Goal: Transaction & Acquisition: Purchase product/service

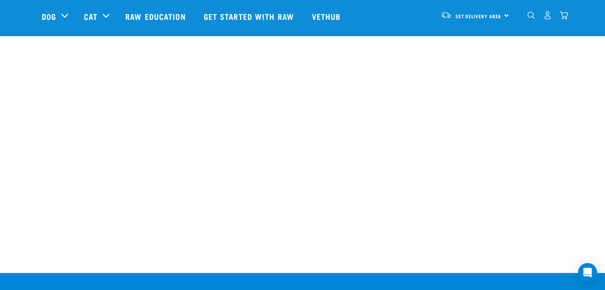
scroll to position [250, 0]
click at [570, 19] on nav "Set Delivery Area North Island South Island Dog Shop All Dog Cat" at bounding box center [302, 16] width 605 height 32
click at [563, 15] on img "dropdown navigation" at bounding box center [564, 15] width 8 height 8
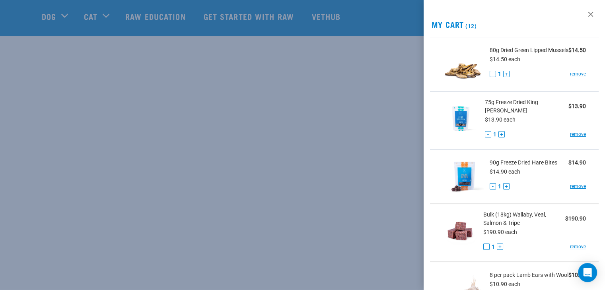
scroll to position [210, 0]
click at [569, 76] on div "- 1 + remove" at bounding box center [538, 74] width 96 height 8
click at [570, 78] on link "remove" at bounding box center [578, 73] width 16 height 7
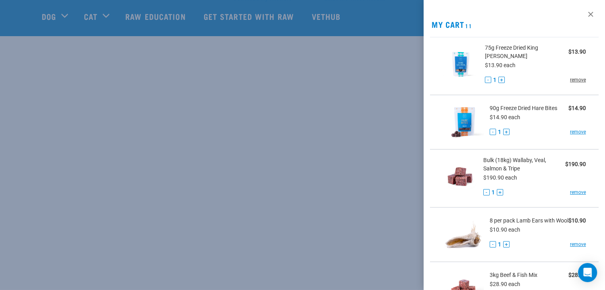
click at [573, 79] on link "remove" at bounding box center [578, 79] width 16 height 7
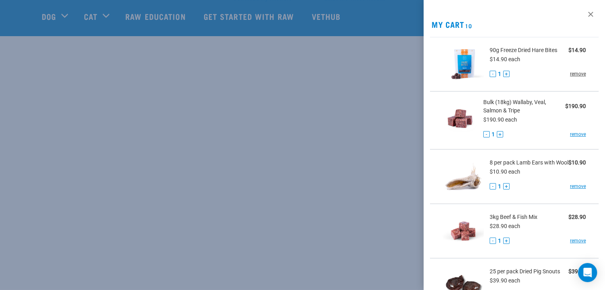
click at [572, 73] on link "remove" at bounding box center [578, 73] width 16 height 7
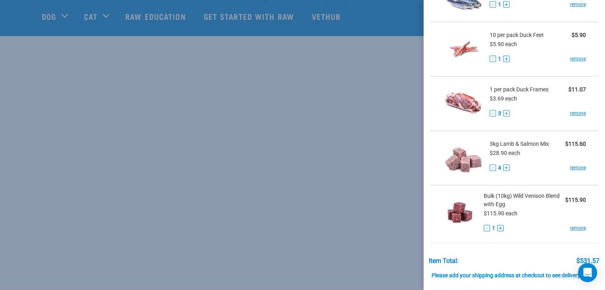
scroll to position [239, 0]
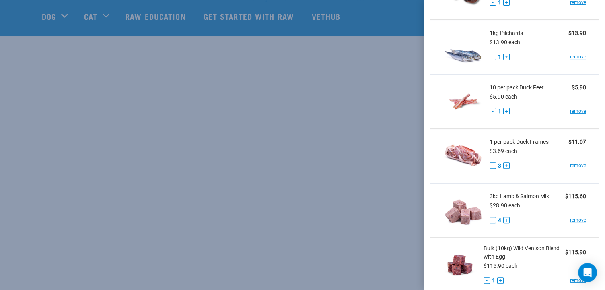
drag, startPoint x: 366, startPoint y: 85, endPoint x: 325, endPoint y: 85, distance: 41.4
click at [367, 85] on div at bounding box center [302, 145] width 605 height 290
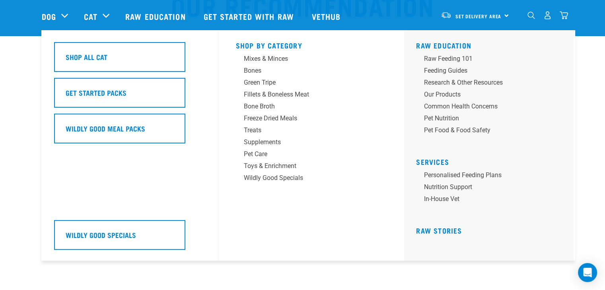
scroll to position [51, 0]
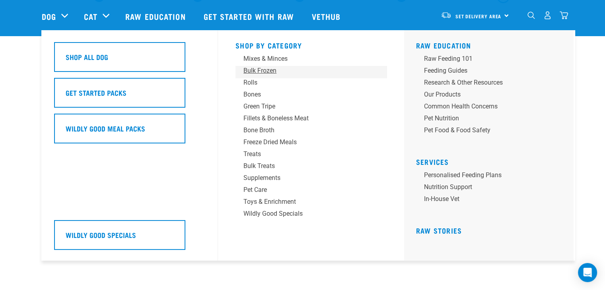
click at [265, 69] on div "Bulk Frozen" at bounding box center [305, 71] width 124 height 10
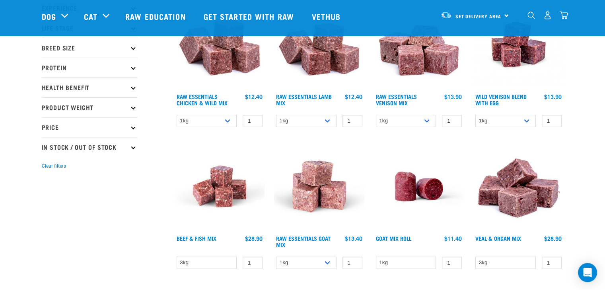
click at [560, 18] on img "dropdown navigation" at bounding box center [564, 15] width 8 height 8
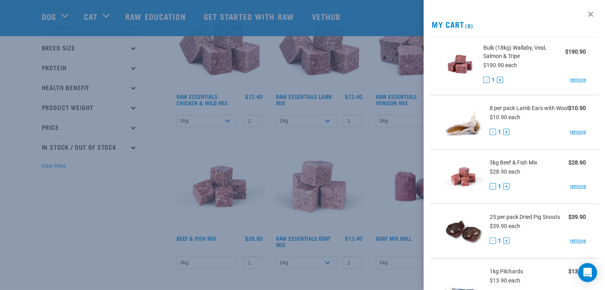
click at [316, 95] on div at bounding box center [302, 145] width 605 height 290
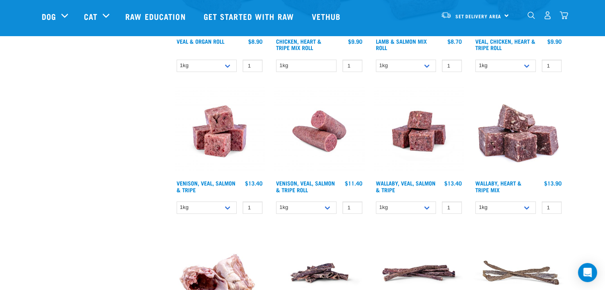
scroll to position [477, 0]
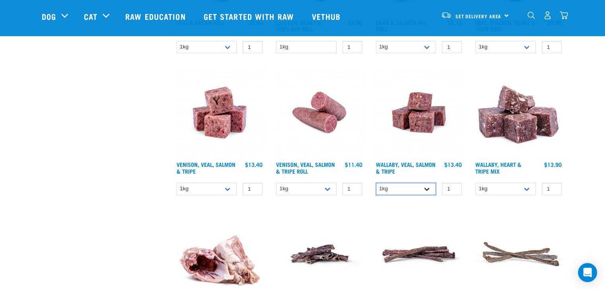
click at [413, 186] on select "1kg 3kg Bulk (18kg)" at bounding box center [406, 189] width 60 height 12
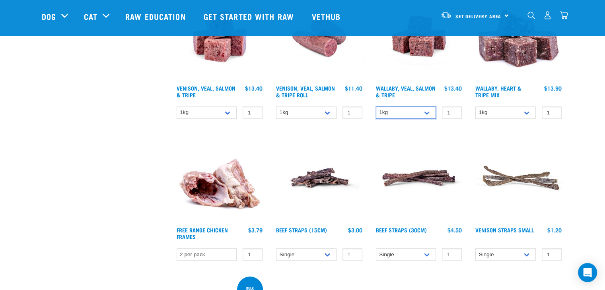
scroll to position [517, 0]
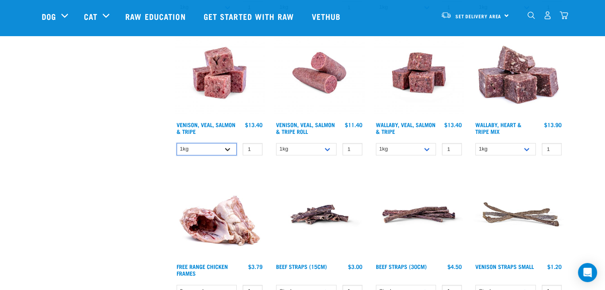
click at [206, 151] on select "1kg 3kg Bulk (18kg)" at bounding box center [207, 149] width 60 height 12
select select "327935"
click at [177, 143] on select "1kg 3kg Bulk (18kg)" at bounding box center [207, 149] width 60 height 12
click at [398, 155] on div "Wallaby, Veal, Salmon & Tripe 1 0 100 0 100 0 100" at bounding box center [419, 94] width 100 height 142
click at [398, 150] on select "1kg 3kg Bulk (18kg)" at bounding box center [406, 149] width 60 height 12
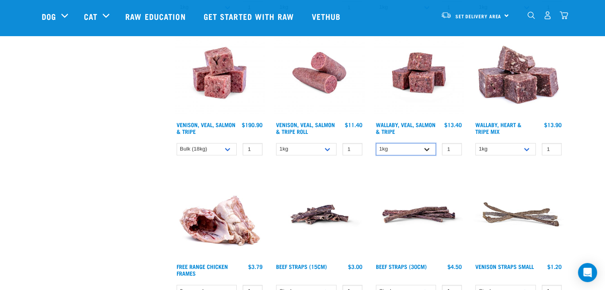
select select "278010"
click at [376, 143] on select "1kg 3kg Bulk (18kg)" at bounding box center [406, 149] width 60 height 12
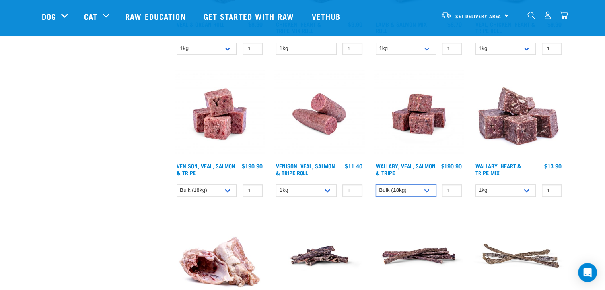
scroll to position [477, 0]
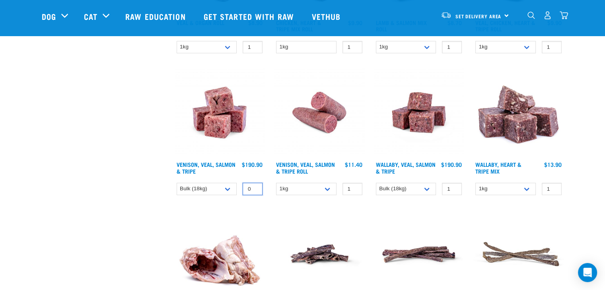
click at [255, 189] on input "0" at bounding box center [253, 189] width 20 height 12
type input "1"
click at [253, 185] on input "1" at bounding box center [253, 189] width 20 height 12
click at [566, 18] on img "dropdown navigation" at bounding box center [564, 15] width 8 height 8
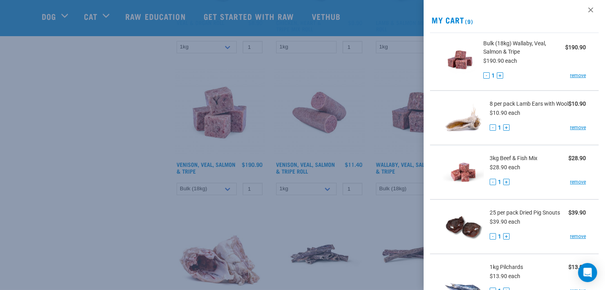
scroll to position [0, 0]
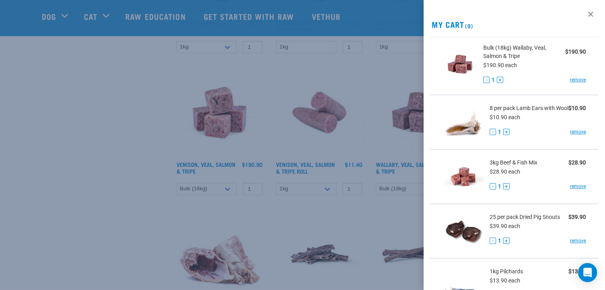
click at [290, 147] on div at bounding box center [302, 145] width 605 height 290
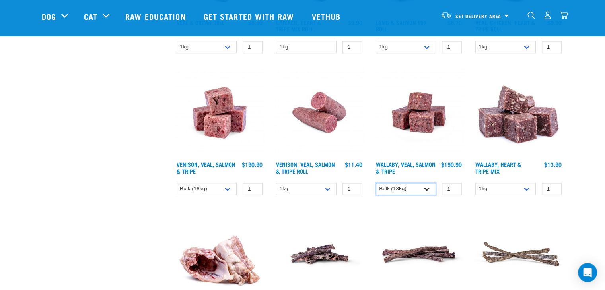
click at [390, 183] on select "1kg 3kg Bulk (18kg)" at bounding box center [406, 189] width 60 height 12
select select "34492"
click at [376, 183] on select "1kg 3kg Bulk (18kg)" at bounding box center [406, 189] width 60 height 12
click at [230, 164] on link "Venison, Veal, Salmon & Tripe" at bounding box center [206, 167] width 59 height 9
click at [226, 136] on img at bounding box center [220, 113] width 90 height 90
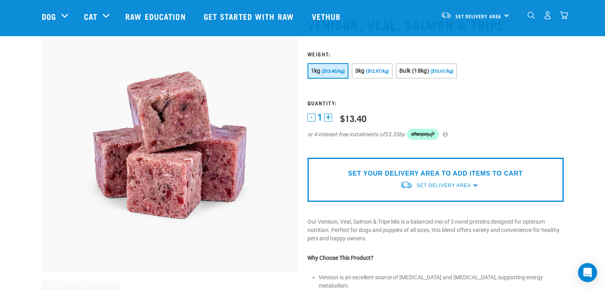
scroll to position [40, 0]
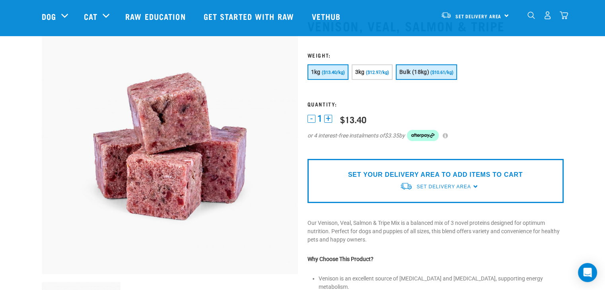
click at [427, 75] on span "Bulk (18kg)" at bounding box center [414, 72] width 30 height 6
click at [488, 20] on link "Set Delivery Area" at bounding box center [478, 16] width 46 height 13
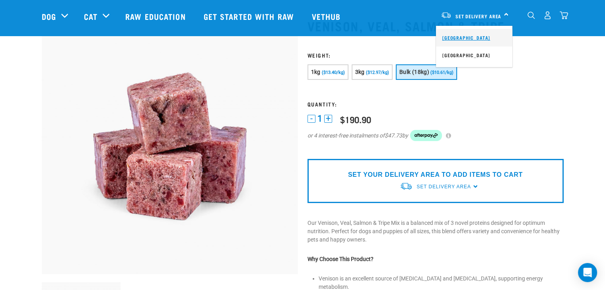
click at [480, 43] on link "[GEOGRAPHIC_DATA]" at bounding box center [474, 38] width 76 height 18
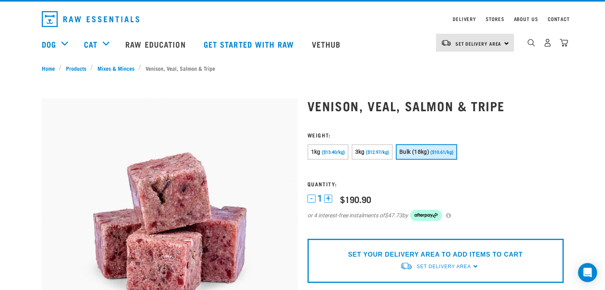
scroll to position [0, 0]
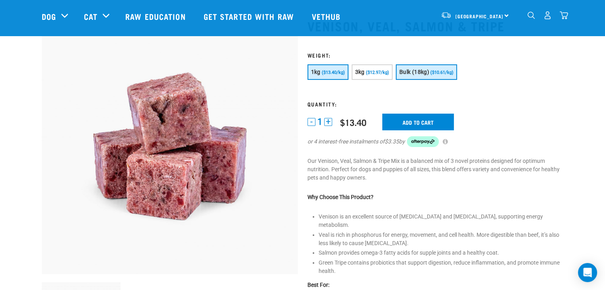
click at [418, 72] on span "Bulk (18kg)" at bounding box center [414, 72] width 30 height 6
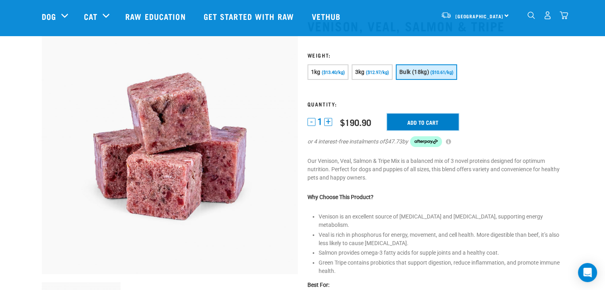
click at [412, 120] on input "Add to cart" at bounding box center [423, 122] width 72 height 17
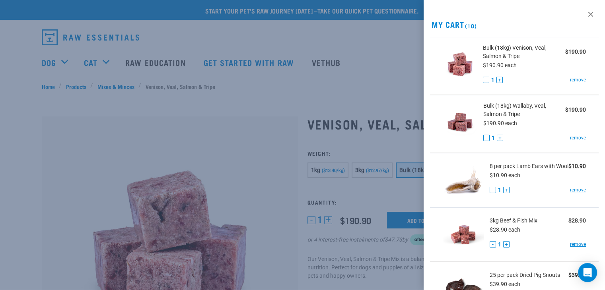
click at [310, 90] on div at bounding box center [302, 145] width 605 height 290
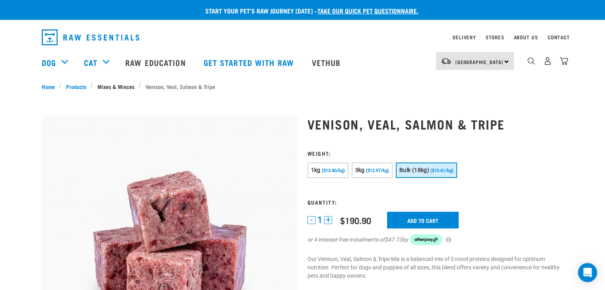
click at [126, 84] on link "Mixes & Minces" at bounding box center [115, 86] width 45 height 8
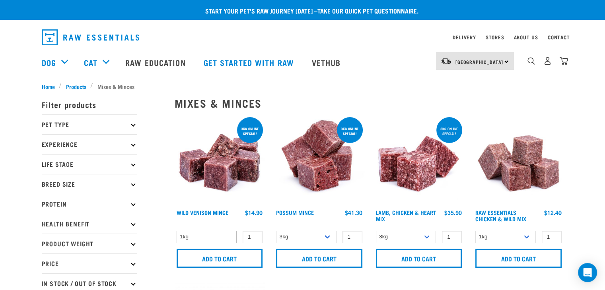
click at [204, 242] on div "1kg 1 0 100 0 100" at bounding box center [220, 237] width 90 height 14
click at [204, 234] on select "1kg" at bounding box center [207, 237] width 60 height 12
click at [288, 236] on select "3kg 1kg" at bounding box center [306, 237] width 60 height 12
click at [387, 235] on select "3kg 1kg" at bounding box center [406, 237] width 60 height 12
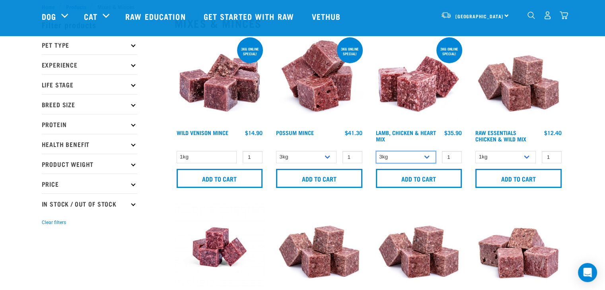
scroll to position [40, 0]
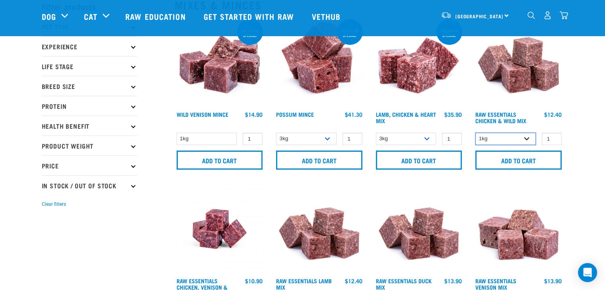
click at [500, 137] on select "1kg 3kg Bulk (10kg)" at bounding box center [505, 139] width 60 height 12
select select "731"
click at [475, 133] on select "1kg 3kg Bulk (10kg)" at bounding box center [505, 139] width 60 height 12
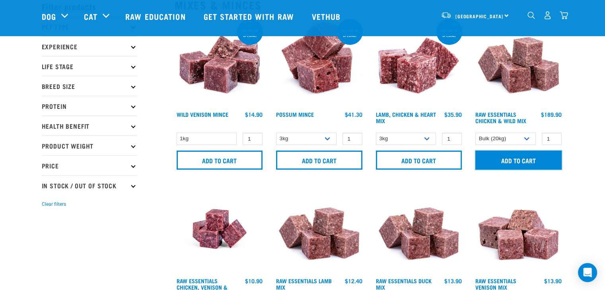
click at [498, 165] on input "Add to cart" at bounding box center [518, 160] width 86 height 19
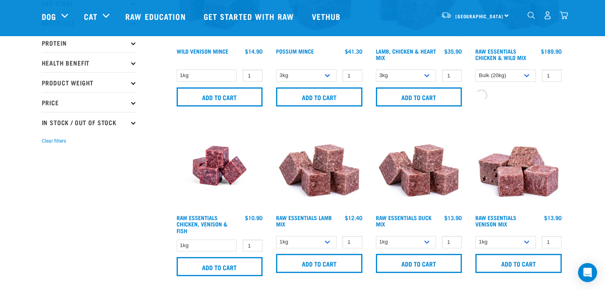
scroll to position [119, 0]
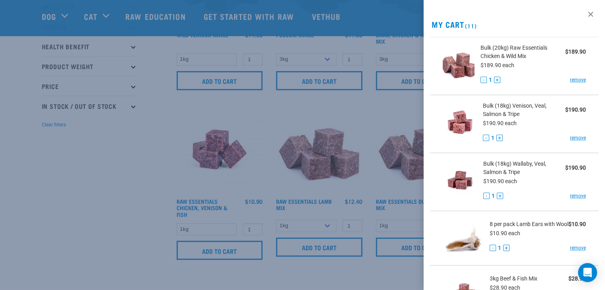
click at [213, 190] on div at bounding box center [302, 145] width 605 height 290
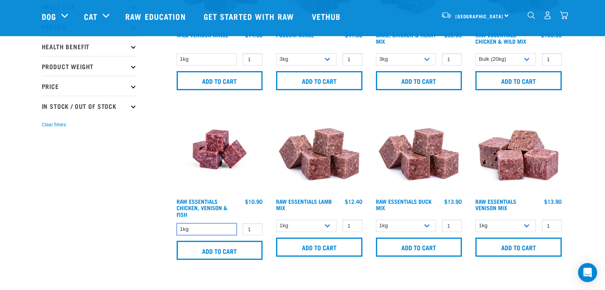
click at [214, 233] on select "1kg" at bounding box center [207, 230] width 60 height 12
click at [297, 230] on select "1kg 3kg Bulk (10kg)" at bounding box center [306, 226] width 60 height 12
select select "758"
click at [276, 220] on select "1kg 3kg Bulk (10kg)" at bounding box center [306, 226] width 60 height 12
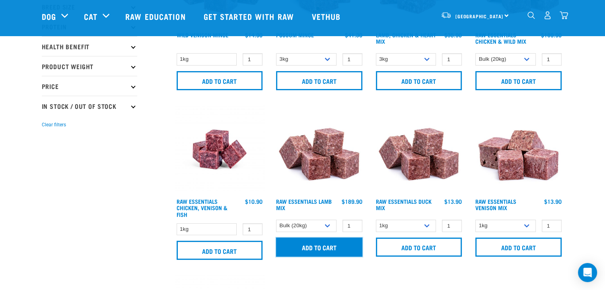
click at [319, 251] on input "Add to cart" at bounding box center [319, 247] width 86 height 19
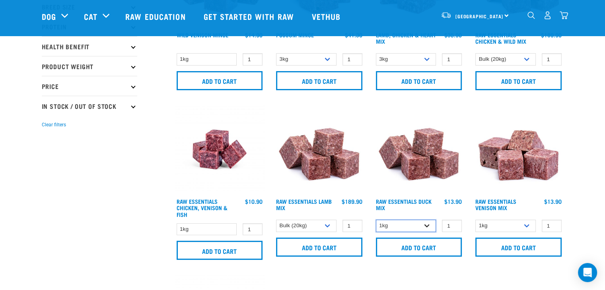
click at [405, 227] on select "1kg 3kg" at bounding box center [406, 226] width 60 height 12
click at [405, 226] on select "1kg 3kg" at bounding box center [406, 226] width 60 height 12
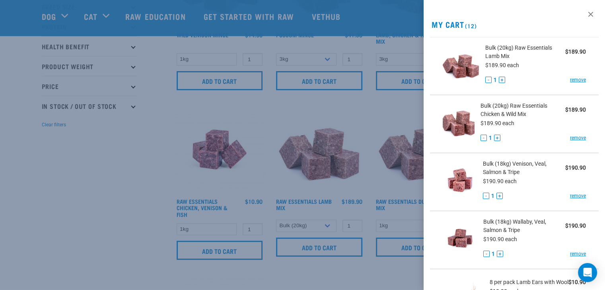
click at [366, 202] on div at bounding box center [302, 145] width 605 height 290
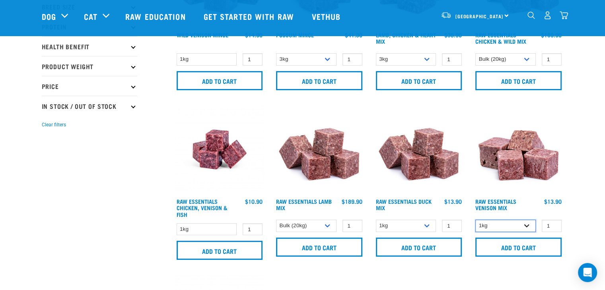
click at [495, 224] on select "1kg 3kg" at bounding box center [505, 226] width 60 height 12
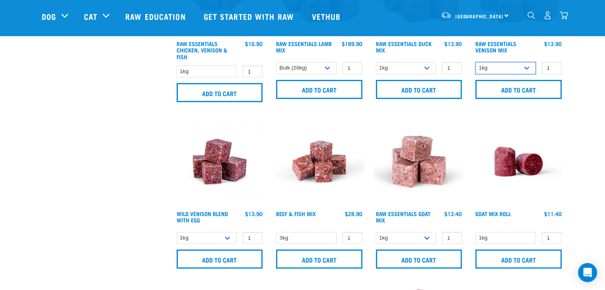
scroll to position [278, 0]
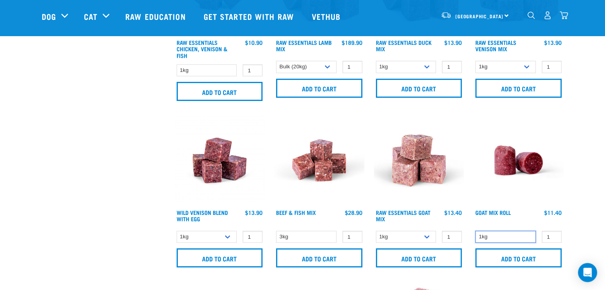
click at [498, 233] on select "1kg" at bounding box center [505, 237] width 60 height 12
click at [428, 239] on select "1kg 3kg" at bounding box center [406, 237] width 60 height 12
click at [308, 233] on select "3kg" at bounding box center [306, 237] width 60 height 12
click at [218, 235] on select "1kg 3kg Bulk (10kg)" at bounding box center [207, 237] width 60 height 12
select select "50722"
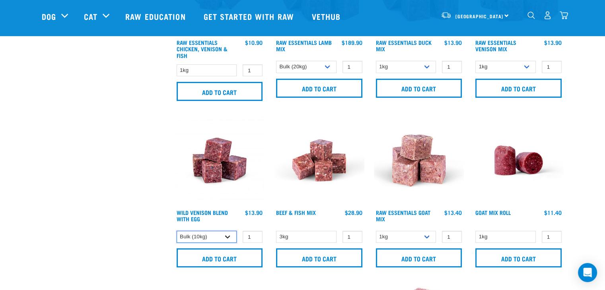
click at [177, 231] on select "1kg 3kg Bulk (10kg)" at bounding box center [207, 237] width 60 height 12
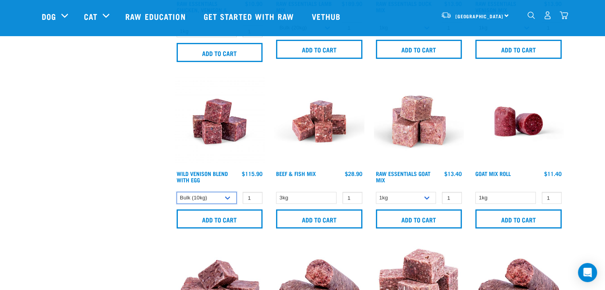
scroll to position [477, 0]
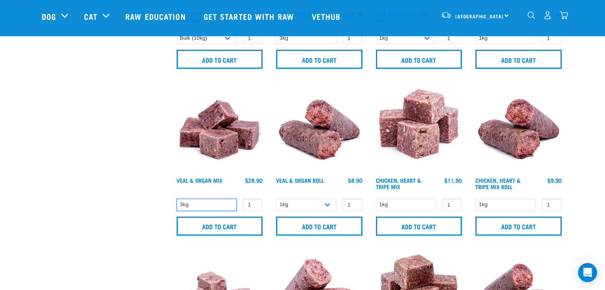
click at [221, 202] on select "3kg" at bounding box center [207, 205] width 60 height 12
drag, startPoint x: 299, startPoint y: 210, endPoint x: 297, endPoint y: 206, distance: 4.8
click at [297, 206] on div "1kg Bulk (10kg)" at bounding box center [319, 205] width 90 height 14
click at [297, 206] on select "1kg Bulk (10kg)" at bounding box center [306, 205] width 60 height 12
click at [420, 207] on select "1kg" at bounding box center [406, 205] width 60 height 12
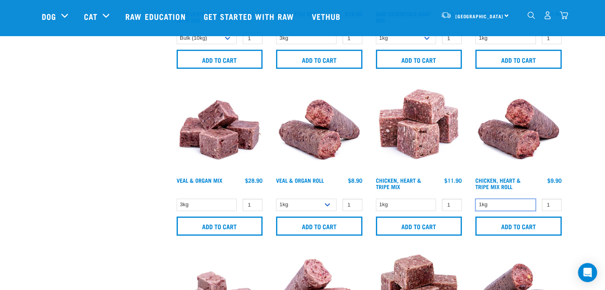
click at [488, 201] on select "1kg" at bounding box center [505, 205] width 60 height 12
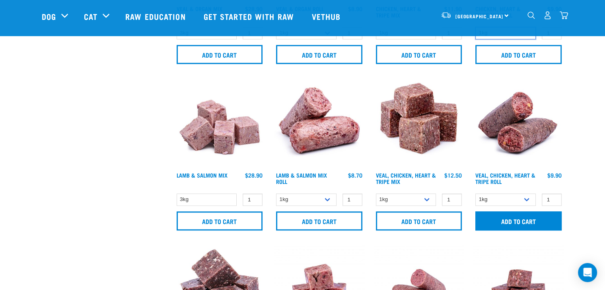
scroll to position [676, 0]
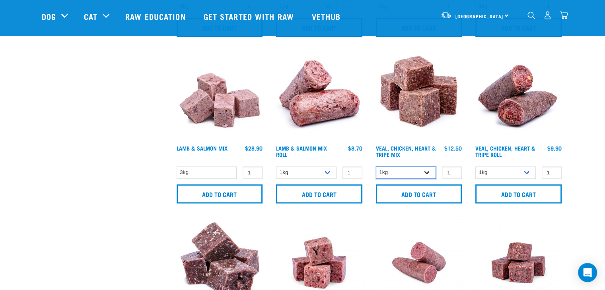
click at [401, 168] on select "1kg 3kg" at bounding box center [406, 173] width 60 height 12
click at [200, 161] on div "Lamb & Salmon Mix 1" at bounding box center [220, 130] width 100 height 167
click at [207, 168] on select "3kg" at bounding box center [207, 173] width 60 height 12
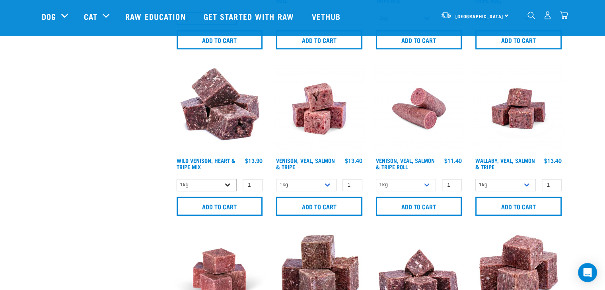
scroll to position [835, 0]
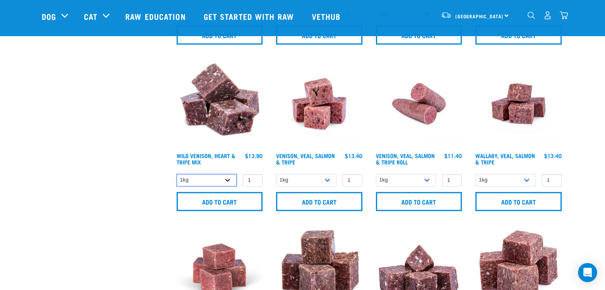
click at [203, 177] on select "1kg 3kg" at bounding box center [207, 180] width 60 height 12
click at [285, 180] on select "1kg 3kg Bulk (18kg)" at bounding box center [306, 180] width 60 height 12
click at [490, 176] on select "1kg 3kg Bulk (18kg)" at bounding box center [505, 180] width 60 height 12
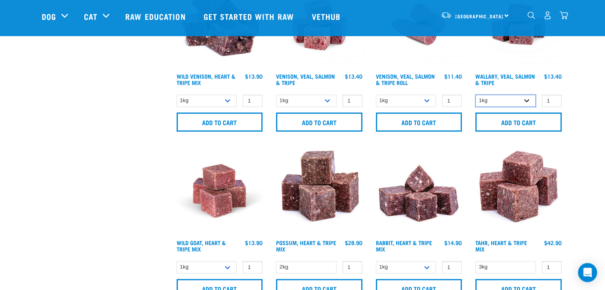
scroll to position [994, 0]
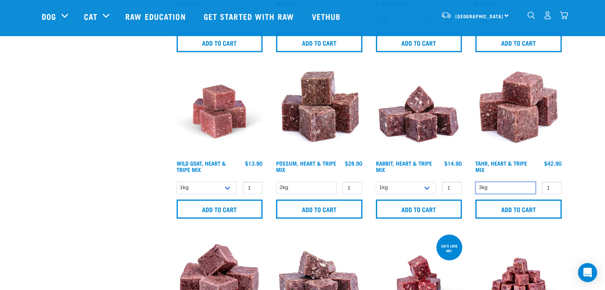
click at [493, 185] on select "3kg" at bounding box center [505, 188] width 60 height 12
click at [391, 186] on select "1kg 3kg" at bounding box center [406, 188] width 60 height 12
click at [325, 192] on select "2kg" at bounding box center [306, 188] width 60 height 12
click at [224, 186] on select "1kg 3kg" at bounding box center [207, 188] width 60 height 12
click at [245, 148] on img at bounding box center [220, 111] width 90 height 90
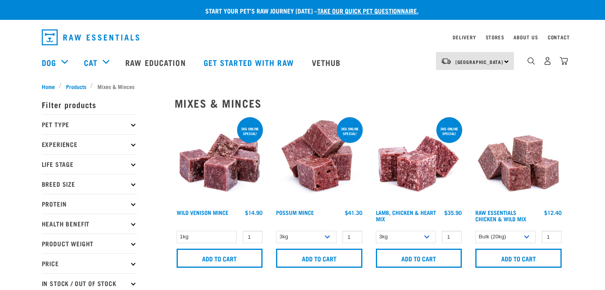
select select "731"
select select "758"
select select "50722"
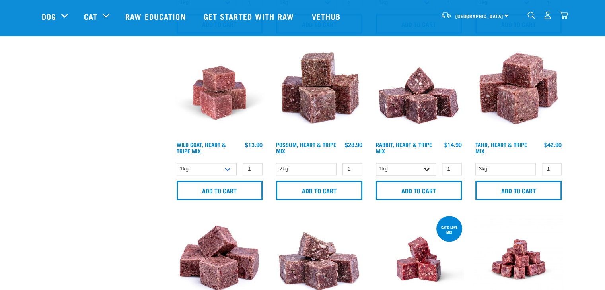
scroll to position [1013, 0]
click at [393, 167] on select "1kg 3kg" at bounding box center [406, 169] width 60 height 12
select select "706"
click at [376, 163] on select "1kg 3kg" at bounding box center [406, 169] width 60 height 12
click at [317, 167] on select "2kg" at bounding box center [306, 169] width 60 height 12
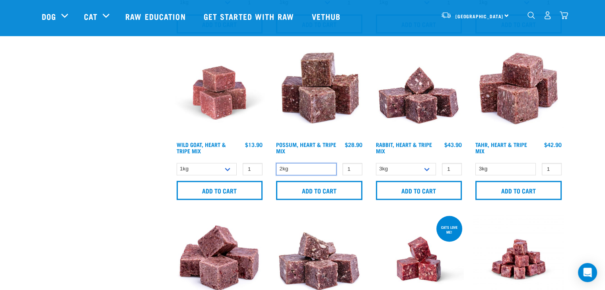
click at [317, 167] on select "2kg" at bounding box center [306, 169] width 60 height 12
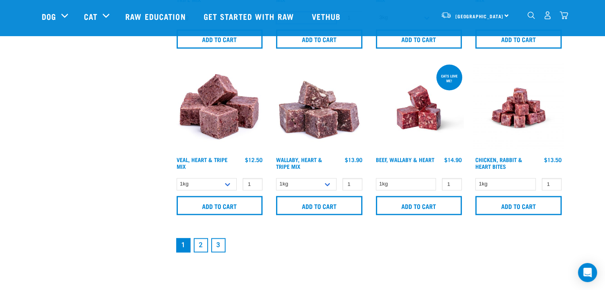
scroll to position [1172, 0]
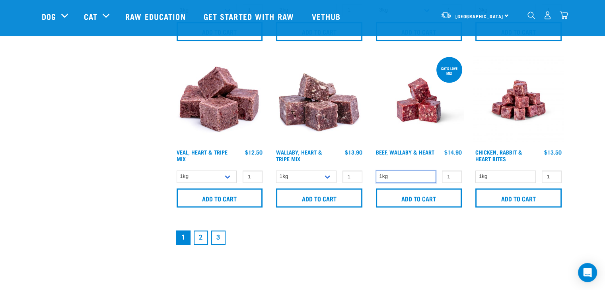
click at [380, 174] on select "1kg" at bounding box center [406, 177] width 60 height 12
click at [313, 172] on select "1kg 3kg" at bounding box center [306, 177] width 60 height 12
drag, startPoint x: 313, startPoint y: 172, endPoint x: 338, endPoint y: 173, distance: 24.3
click at [313, 172] on select "1kg 3kg" at bounding box center [306, 177] width 60 height 12
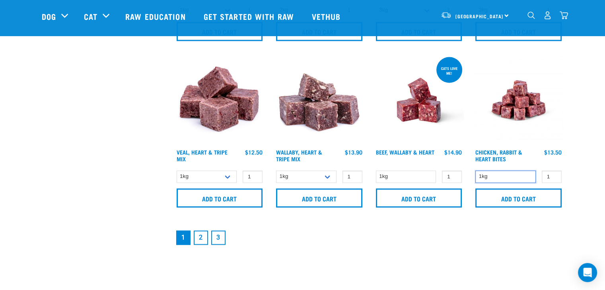
click at [489, 172] on select "1kg" at bounding box center [505, 177] width 60 height 12
click at [200, 237] on link "2" at bounding box center [201, 238] width 14 height 14
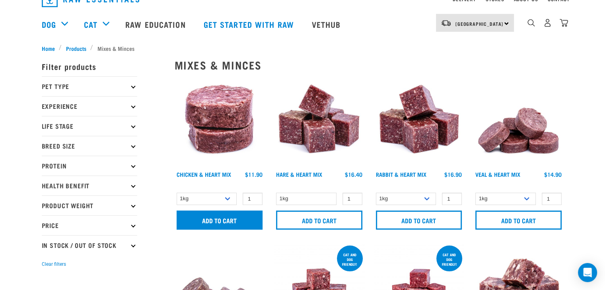
scroll to position [40, 0]
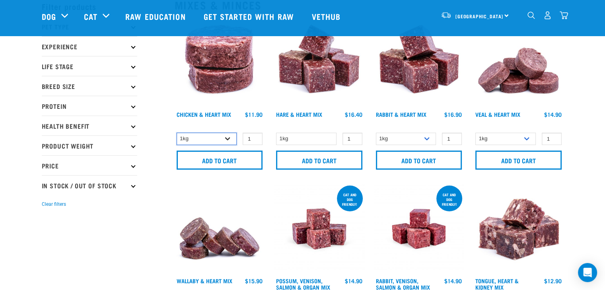
click at [213, 140] on select "1kg 3kg" at bounding box center [207, 139] width 60 height 12
click at [290, 139] on select "1kg" at bounding box center [306, 139] width 60 height 12
click at [385, 134] on select "1kg 3kg" at bounding box center [406, 139] width 60 height 12
click at [486, 135] on select "1kg 3kg" at bounding box center [505, 139] width 60 height 12
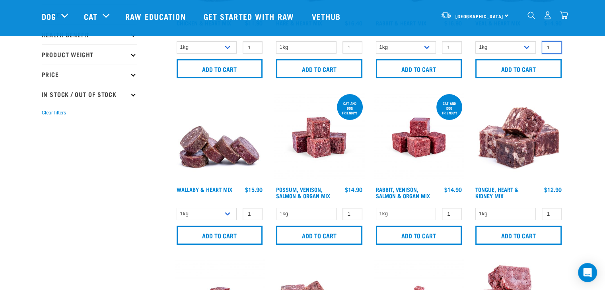
scroll to position [159, 0]
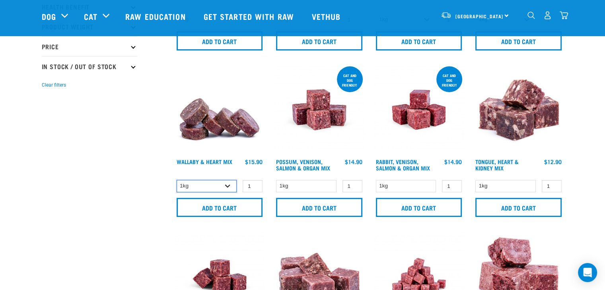
click at [200, 189] on select "1kg 3kg" at bounding box center [207, 186] width 60 height 12
click at [280, 186] on select "1kg" at bounding box center [306, 186] width 60 height 12
click at [391, 187] on select "1kg" at bounding box center [406, 186] width 60 height 12
click at [478, 181] on select "1kg" at bounding box center [505, 186] width 60 height 12
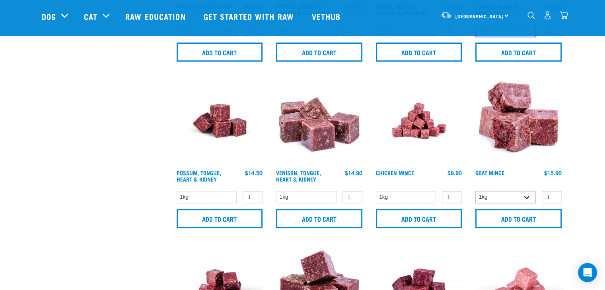
scroll to position [318, 0]
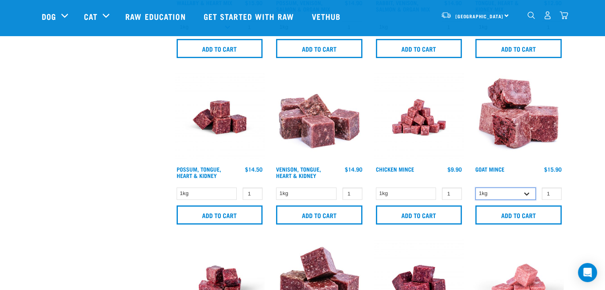
click at [487, 192] on select "1kg 3kg" at bounding box center [505, 194] width 60 height 12
click at [398, 197] on select "1kg" at bounding box center [406, 194] width 60 height 12
click at [323, 191] on select "1kg" at bounding box center [306, 194] width 60 height 12
click at [203, 188] on select "1kg" at bounding box center [207, 194] width 60 height 12
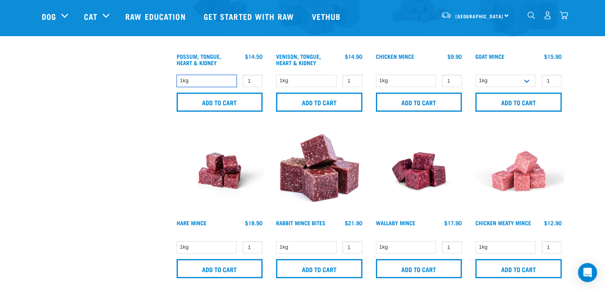
scroll to position [438, 0]
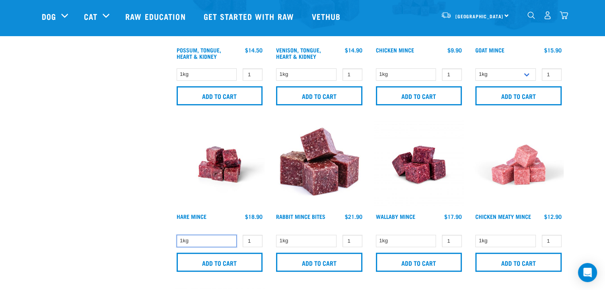
click at [194, 242] on select "1kg" at bounding box center [207, 241] width 60 height 12
drag, startPoint x: 296, startPoint y: 238, endPoint x: 304, endPoint y: 237, distance: 7.6
click at [296, 238] on select "1kg" at bounding box center [306, 241] width 60 height 12
click at [391, 242] on select "1kg" at bounding box center [406, 241] width 60 height 12
click at [477, 240] on select "1kg" at bounding box center [505, 241] width 60 height 12
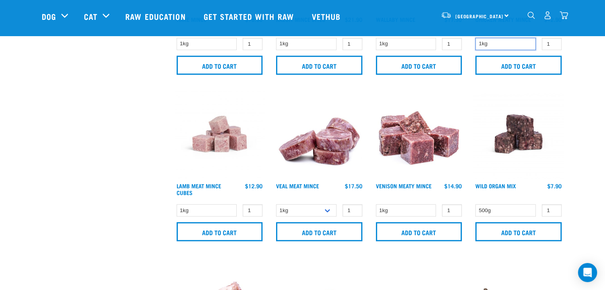
scroll to position [636, 0]
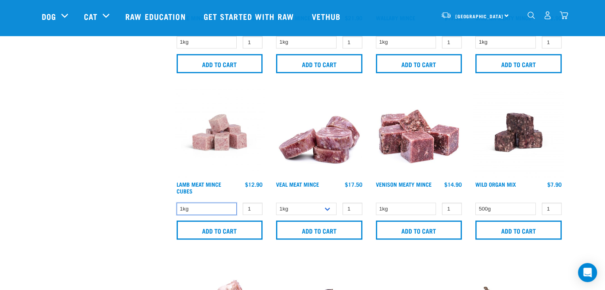
click at [207, 207] on select "1kg" at bounding box center [207, 209] width 60 height 12
click at [299, 208] on select "1kg 3kg" at bounding box center [306, 209] width 60 height 12
click at [400, 212] on select "1kg" at bounding box center [406, 209] width 60 height 12
click at [498, 207] on select "500g" at bounding box center [505, 209] width 60 height 12
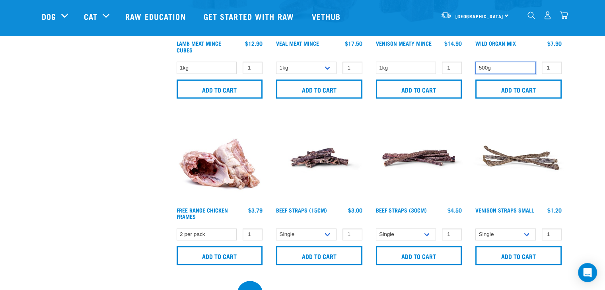
scroll to position [796, 0]
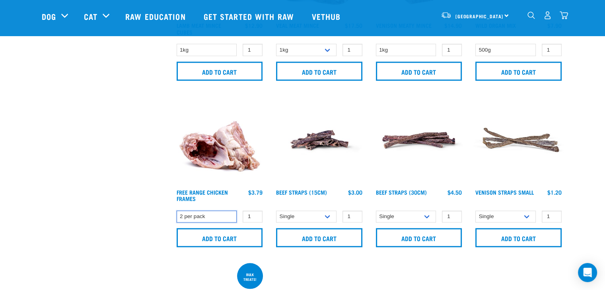
click at [217, 215] on select "2 per pack" at bounding box center [207, 217] width 60 height 12
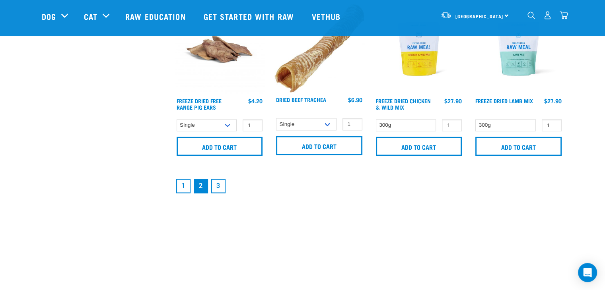
scroll to position [1233, 0]
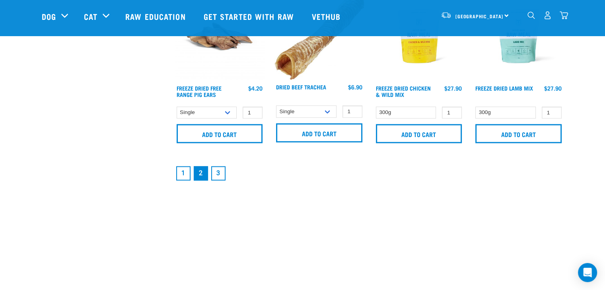
click at [216, 175] on link "3" at bounding box center [218, 173] width 14 height 14
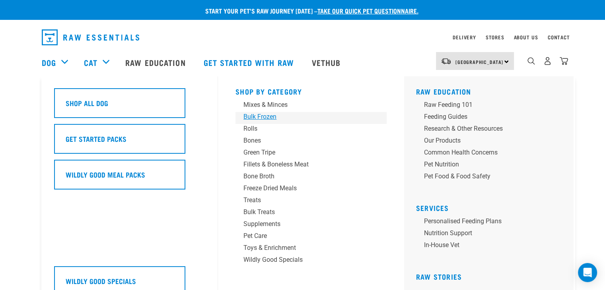
click at [274, 118] on div "Bulk Frozen" at bounding box center [305, 117] width 124 height 10
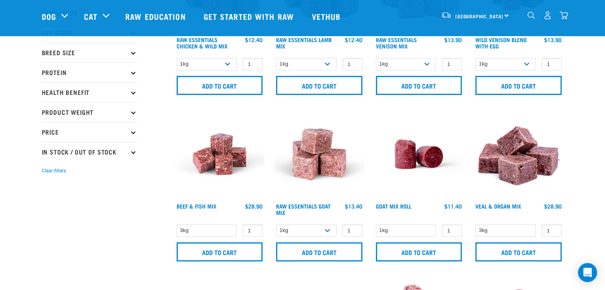
scroll to position [115, 0]
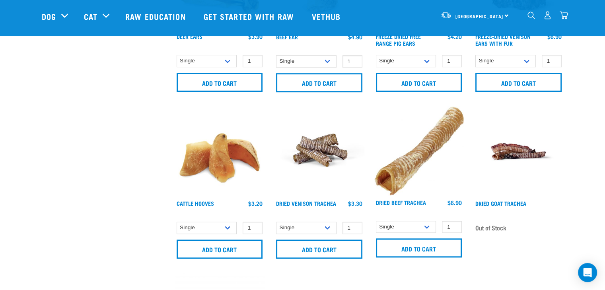
scroll to position [636, 0]
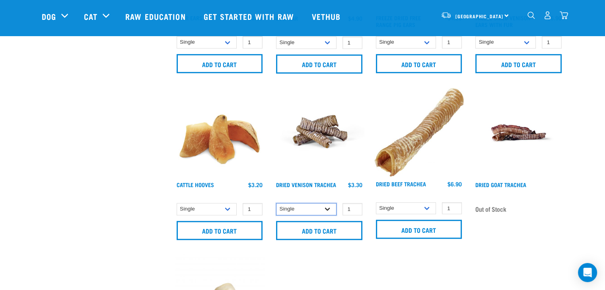
click at [294, 206] on select "Single 10 per pack 25 per pack" at bounding box center [306, 209] width 60 height 12
drag, startPoint x: 300, startPoint y: 200, endPoint x: 302, endPoint y: 206, distance: 7.0
click at [300, 200] on div "Dried Venison Trachea 1" at bounding box center [319, 166] width 100 height 167
click at [303, 207] on select "Single 10 per pack 25 per pack" at bounding box center [306, 209] width 60 height 12
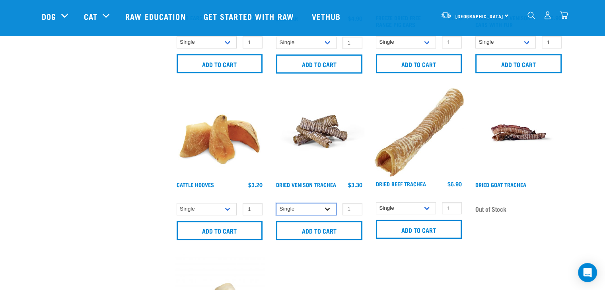
select select "682017"
click at [276, 203] on select "Single 10 per pack 25 per pack" at bounding box center [306, 209] width 60 height 12
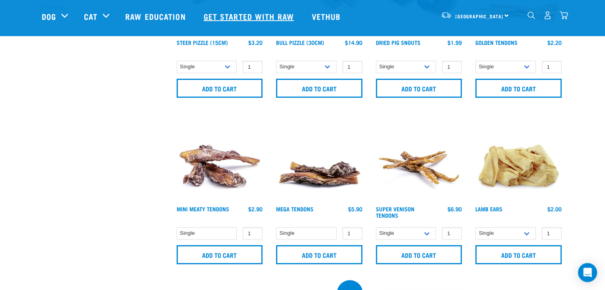
scroll to position [80, 0]
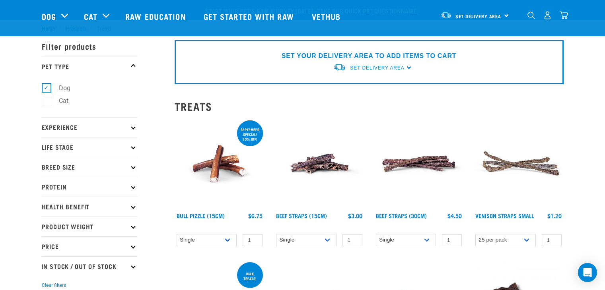
select select "337205"
select select "248515"
select select
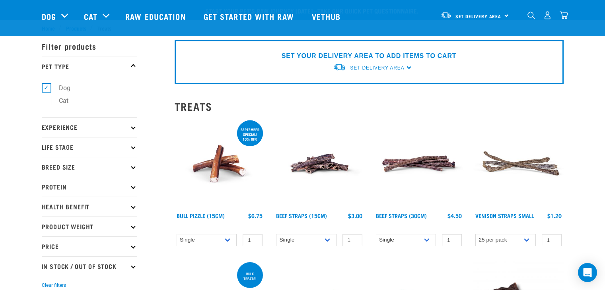
select select
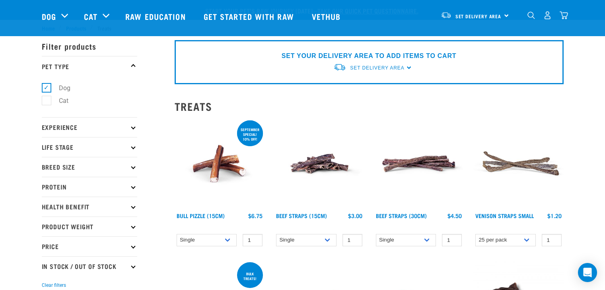
select select
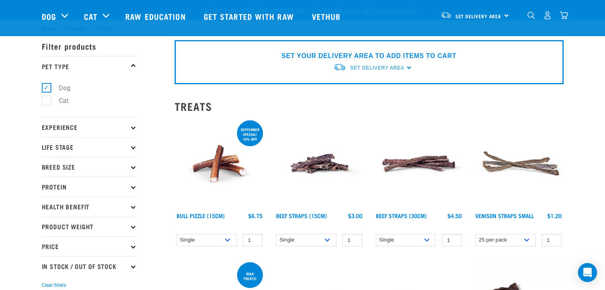
select select
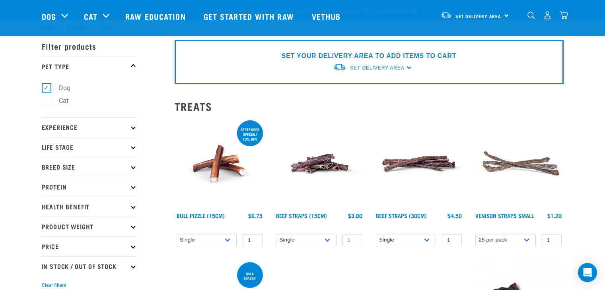
select select
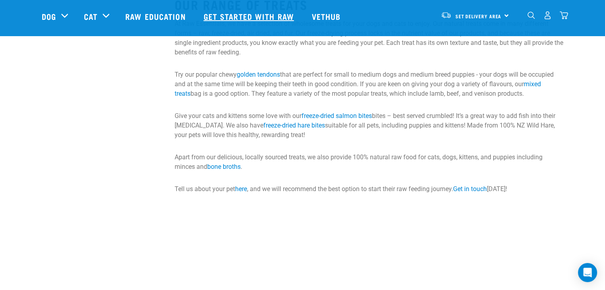
scroll to position [1313, 0]
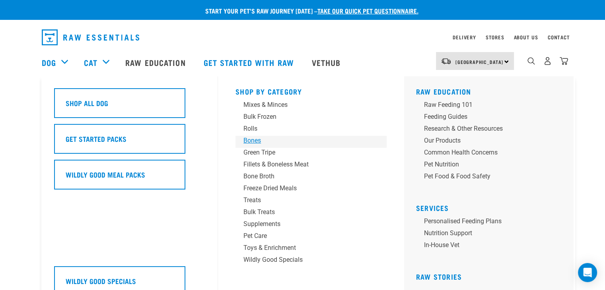
click at [250, 137] on div "Bones" at bounding box center [305, 141] width 124 height 10
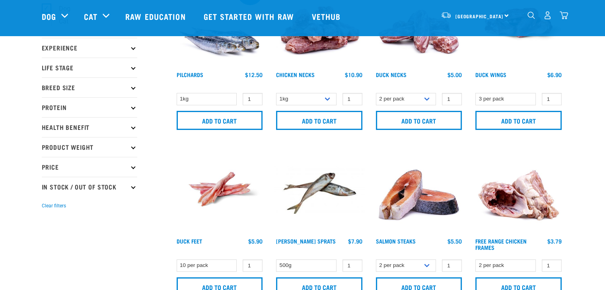
scroll to position [40, 0]
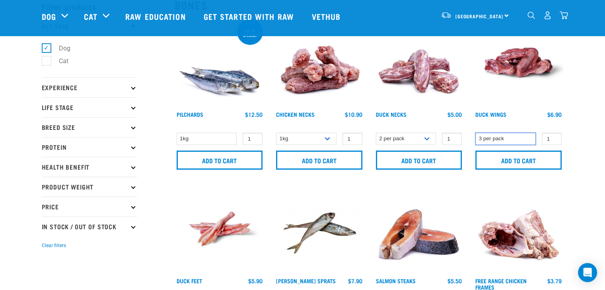
click at [495, 141] on select "3 per pack" at bounding box center [505, 139] width 60 height 12
click at [404, 141] on select "2 per pack 6 per pack" at bounding box center [406, 139] width 60 height 12
click at [316, 141] on select "1kg 2kg" at bounding box center [306, 139] width 60 height 12
click at [226, 137] on select "1kg" at bounding box center [207, 139] width 60 height 12
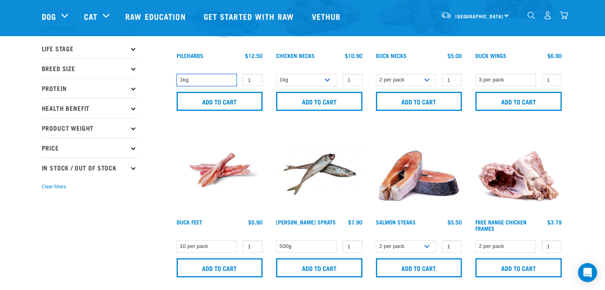
scroll to position [159, 0]
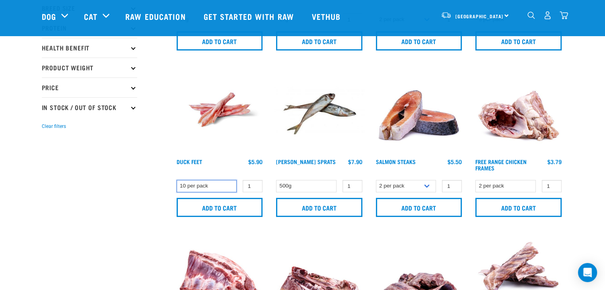
click at [228, 183] on select "10 per pack" at bounding box center [207, 186] width 60 height 12
click at [226, 180] on select "10 per pack" at bounding box center [207, 186] width 60 height 12
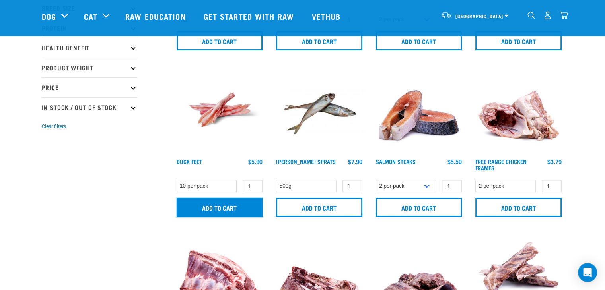
click at [225, 204] on input "Add to cart" at bounding box center [220, 207] width 86 height 19
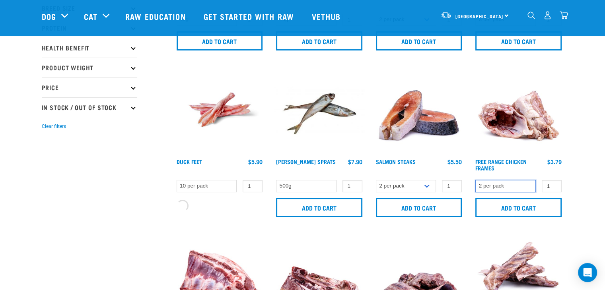
click at [492, 182] on select "2 per pack" at bounding box center [505, 186] width 60 height 12
click at [402, 188] on select "2 per pack 3 per pack" at bounding box center [406, 186] width 60 height 12
click at [309, 186] on select "500g" at bounding box center [306, 186] width 60 height 12
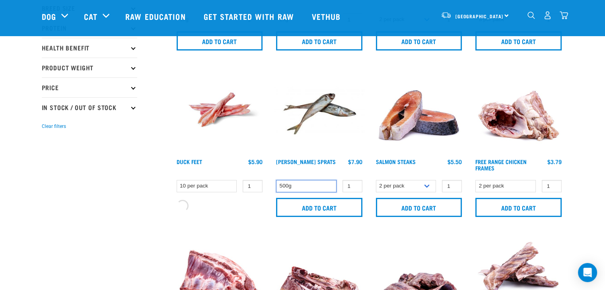
click at [309, 185] on select "500g" at bounding box center [306, 186] width 60 height 12
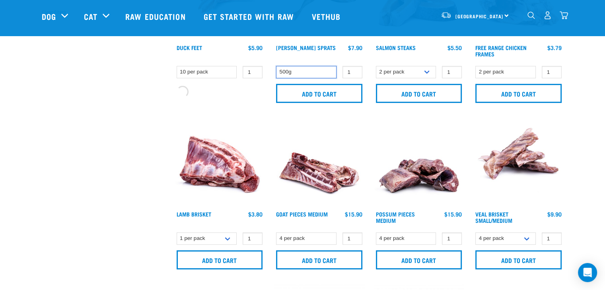
scroll to position [278, 0]
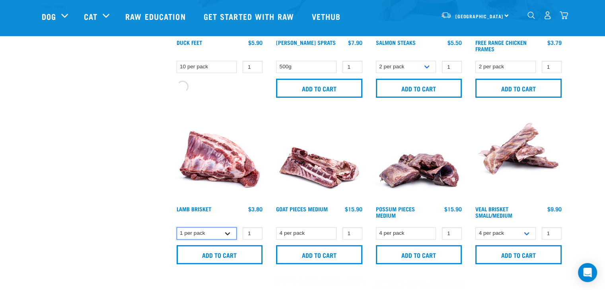
click at [189, 234] on select "1 per pack 4 per pack" at bounding box center [207, 234] width 60 height 12
select select "813"
click at [177, 228] on select "1 per pack 4 per pack" at bounding box center [207, 234] width 60 height 12
click at [292, 230] on select "4 per pack" at bounding box center [306, 234] width 60 height 12
click at [291, 231] on select "4 per pack" at bounding box center [306, 234] width 60 height 12
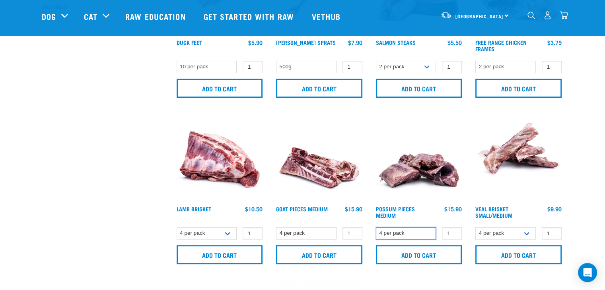
click at [402, 231] on select "4 per pack" at bounding box center [406, 234] width 60 height 12
click at [488, 227] on div "4 per pack 8 per pack 1 0 100 0 100" at bounding box center [518, 234] width 90 height 14
click at [488, 230] on select "4 per pack 8 per pack" at bounding box center [505, 234] width 60 height 12
select select "447645"
click at [475, 228] on select "4 per pack 8 per pack" at bounding box center [505, 234] width 60 height 12
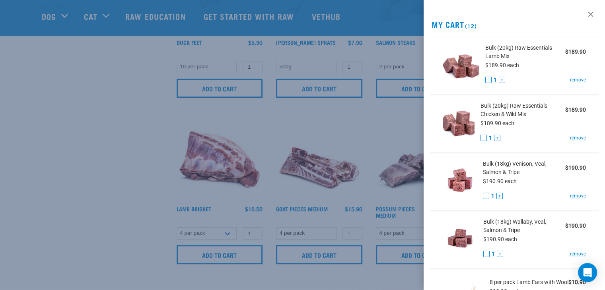
click at [249, 207] on div at bounding box center [302, 145] width 605 height 290
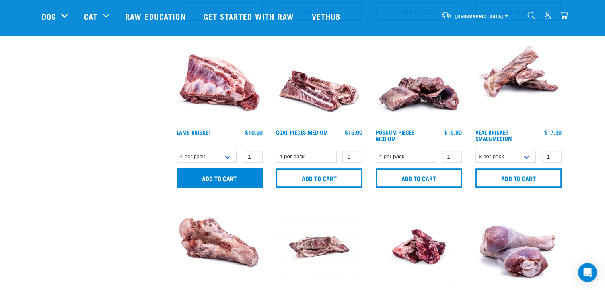
scroll to position [358, 0]
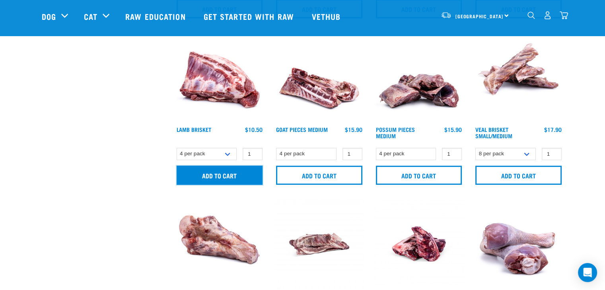
click at [241, 171] on input "Add to cart" at bounding box center [220, 175] width 86 height 19
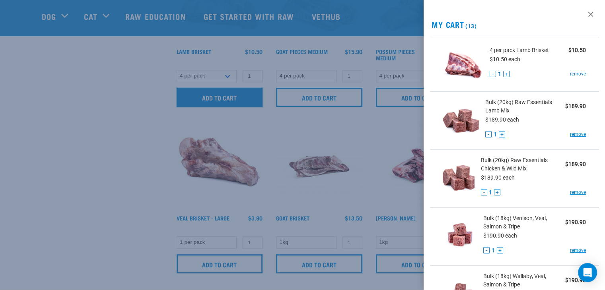
scroll to position [438, 0]
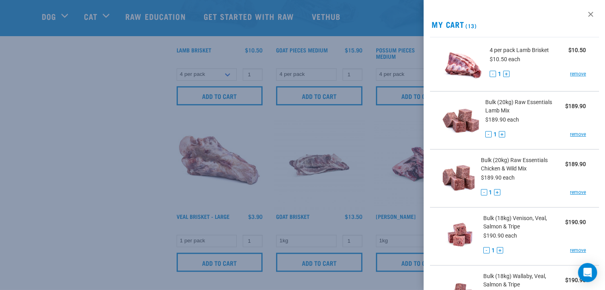
click at [237, 207] on div at bounding box center [302, 145] width 605 height 290
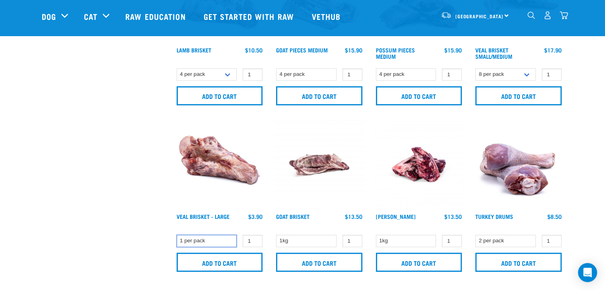
click at [214, 239] on select "1 per pack" at bounding box center [207, 241] width 60 height 12
click at [315, 241] on select "1kg" at bounding box center [306, 241] width 60 height 12
click at [402, 241] on select "1kg" at bounding box center [406, 241] width 60 height 12
click at [490, 249] on form "2 per pack 1" at bounding box center [518, 253] width 90 height 39
click at [488, 244] on select "2 per pack" at bounding box center [505, 241] width 60 height 12
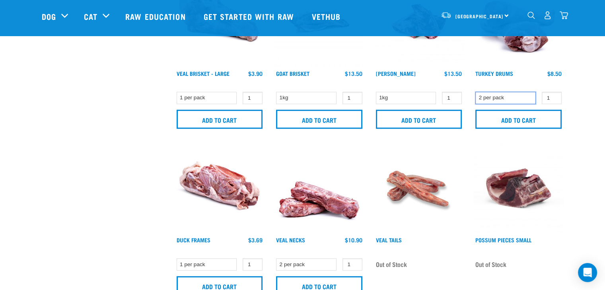
scroll to position [597, 0]
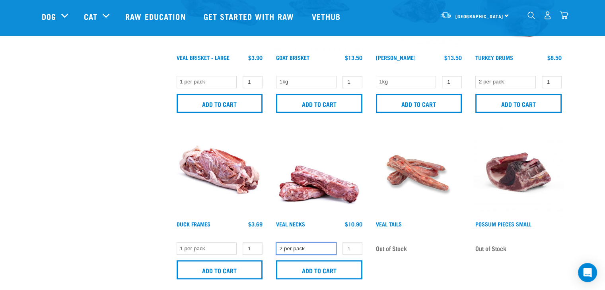
click at [315, 249] on select "2 per pack" at bounding box center [306, 249] width 60 height 12
click at [211, 249] on select "1 per pack" at bounding box center [207, 249] width 60 height 12
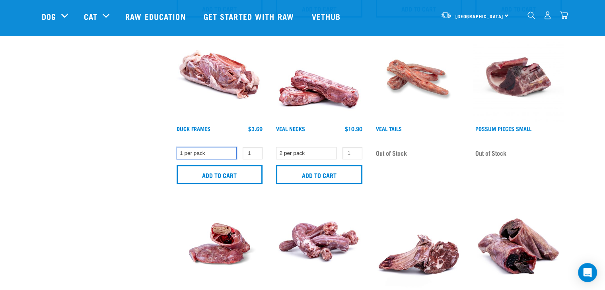
scroll to position [716, 0]
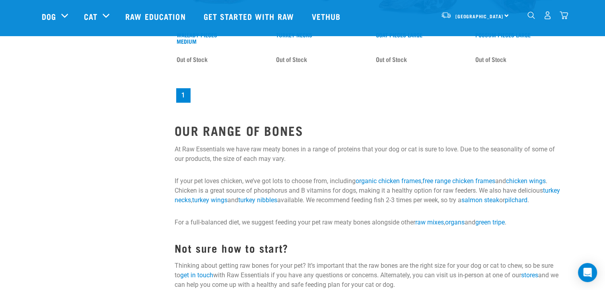
scroll to position [955, 0]
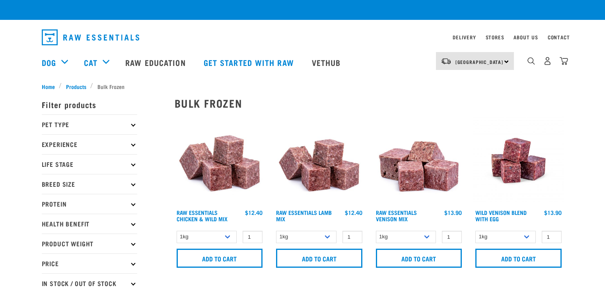
checkbox input "true"
